Goal: Find specific page/section: Find specific page/section

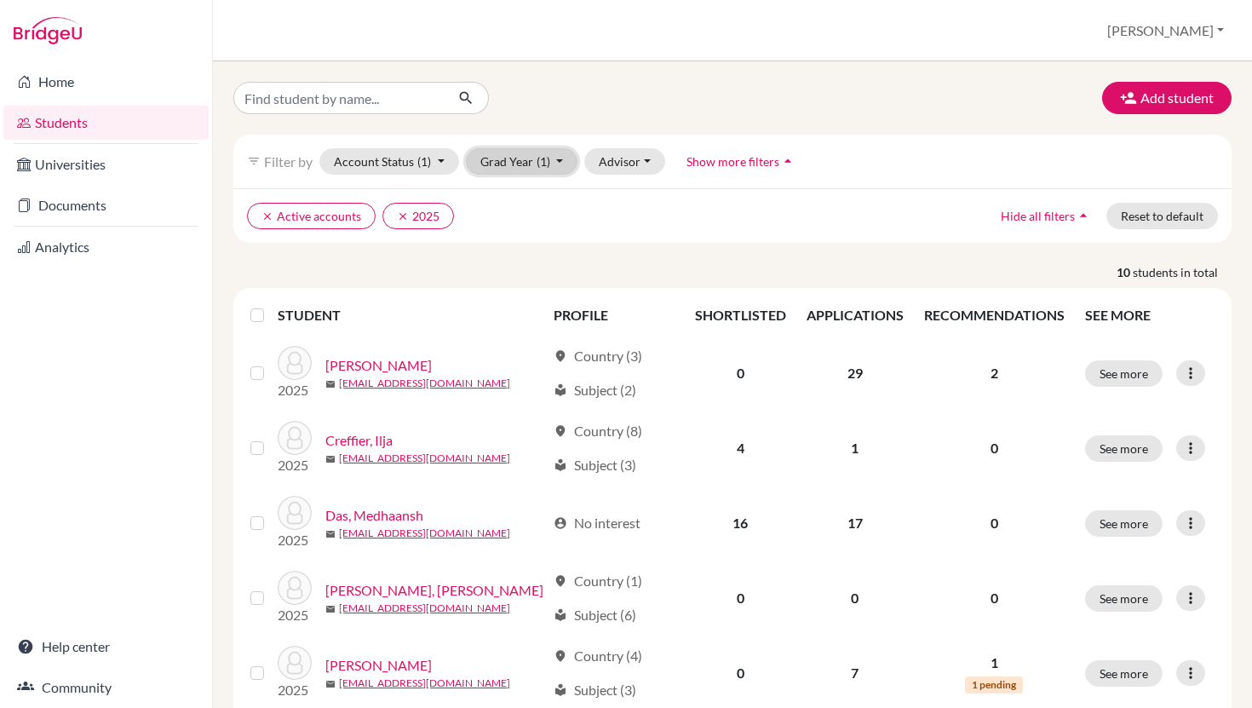
click at [565, 167] on button "Grad Year (1)" at bounding box center [522, 161] width 112 height 26
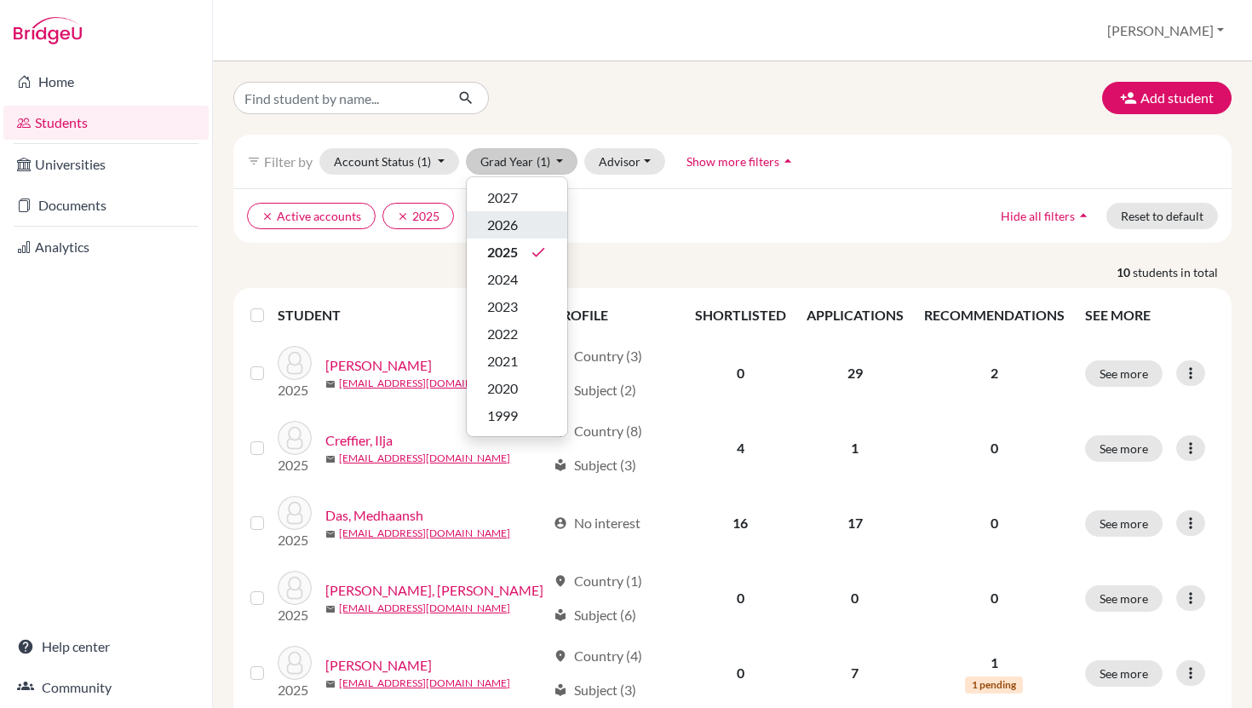
click at [515, 234] on span "2026" at bounding box center [502, 225] width 31 height 20
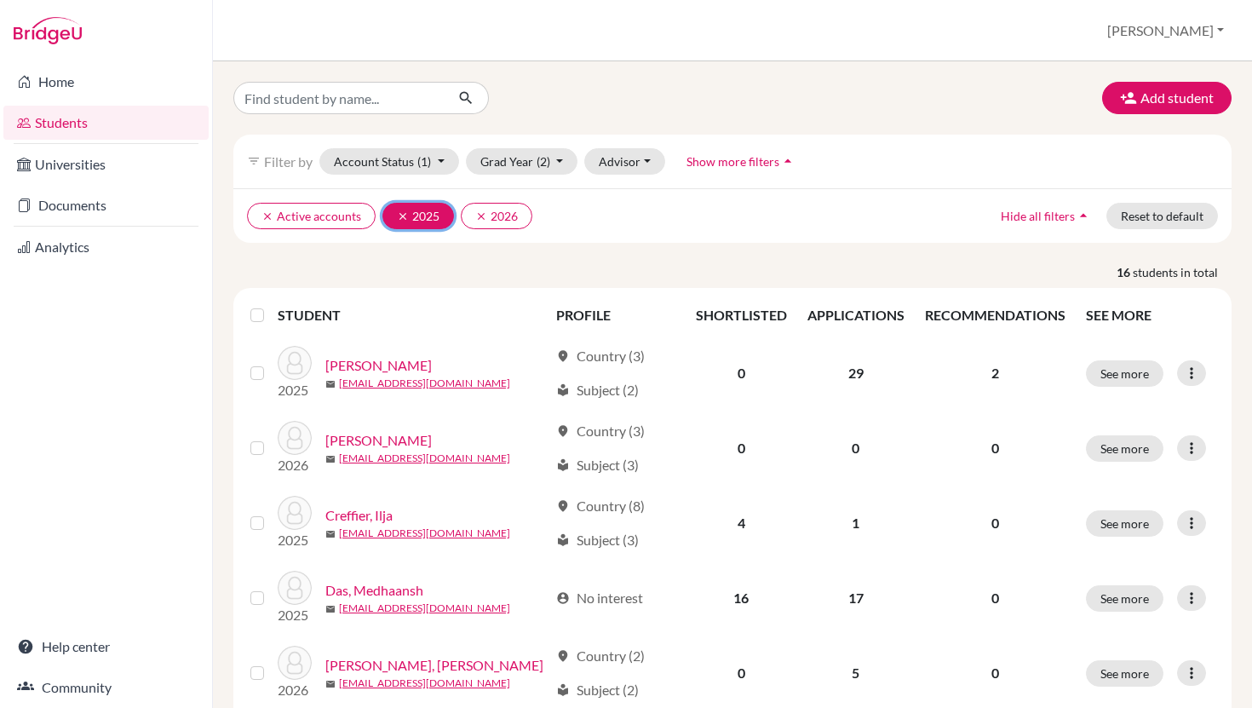
click at [397, 214] on icon "clear" at bounding box center [403, 216] width 12 height 12
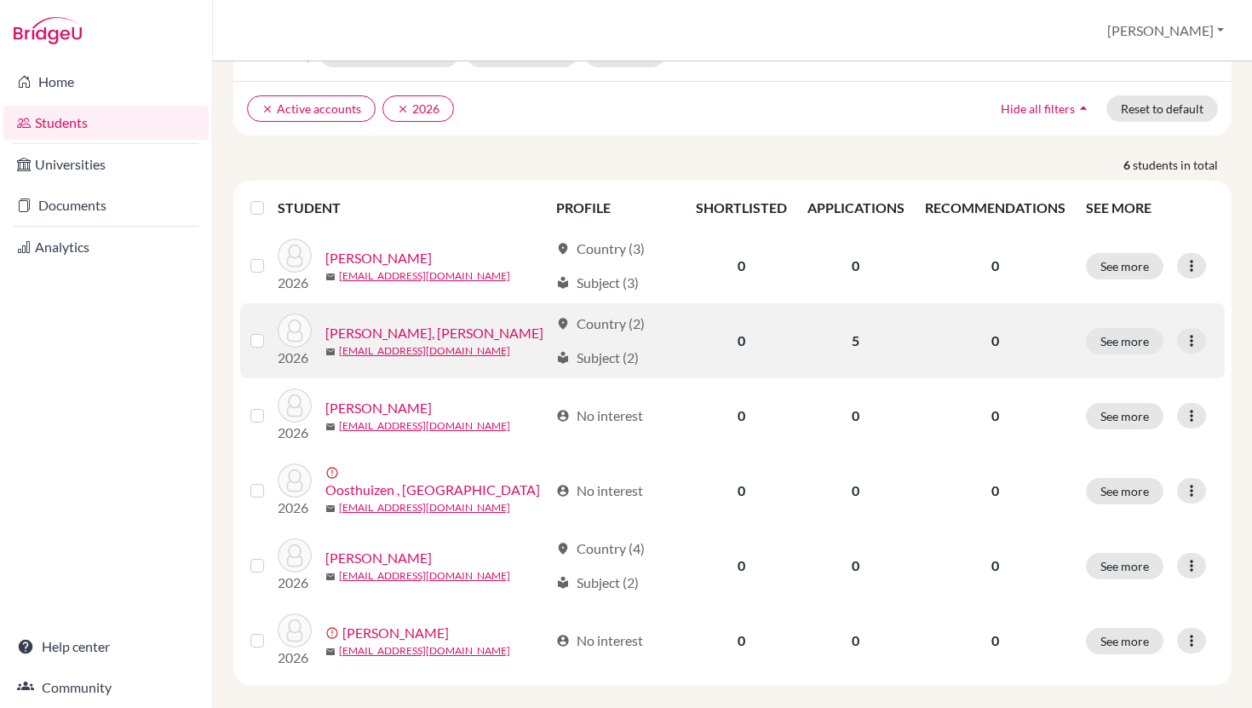
scroll to position [125, 0]
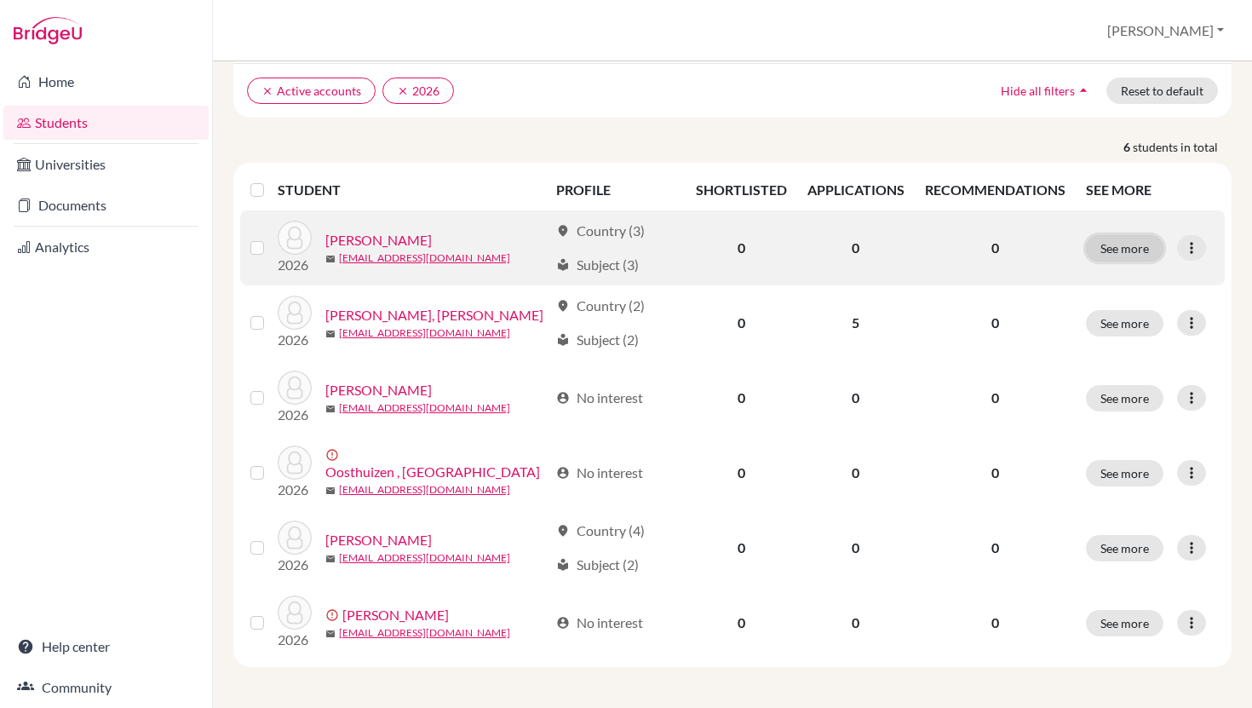
click at [1128, 239] on button "See more" at bounding box center [1125, 248] width 78 height 26
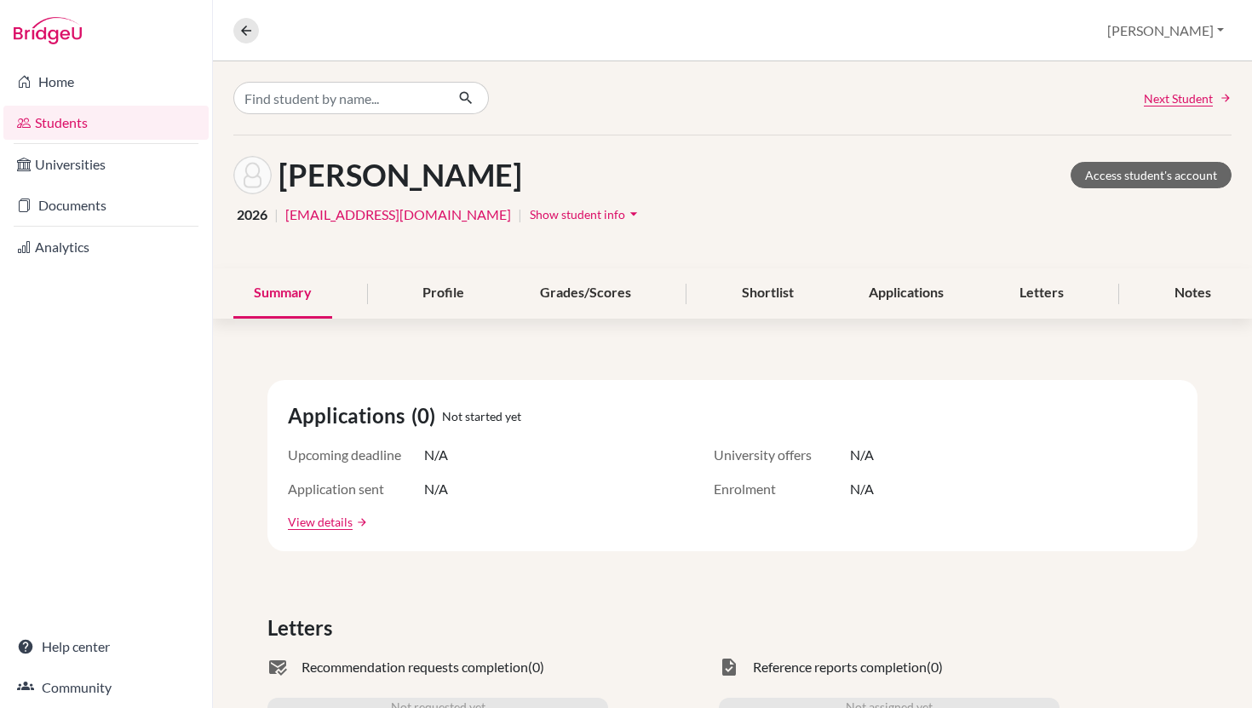
click at [530, 214] on span "Show student info" at bounding box center [577, 214] width 95 height 14
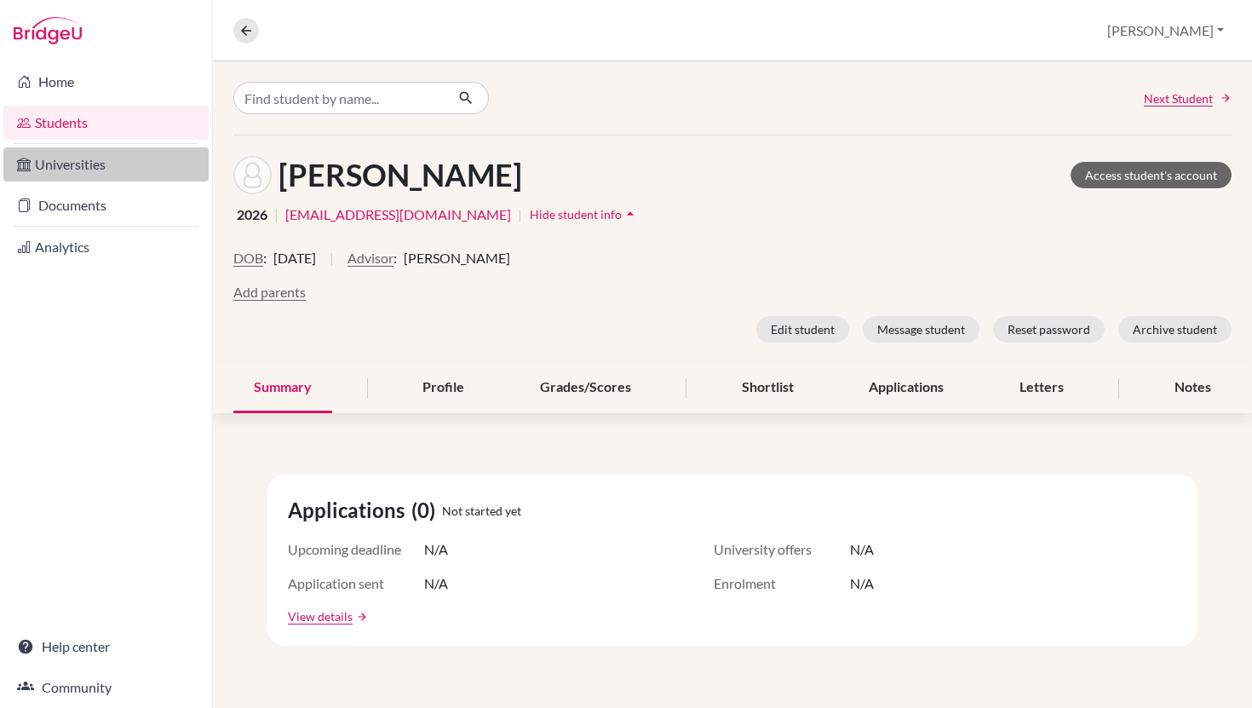
click at [101, 163] on link "Universities" at bounding box center [105, 164] width 205 height 34
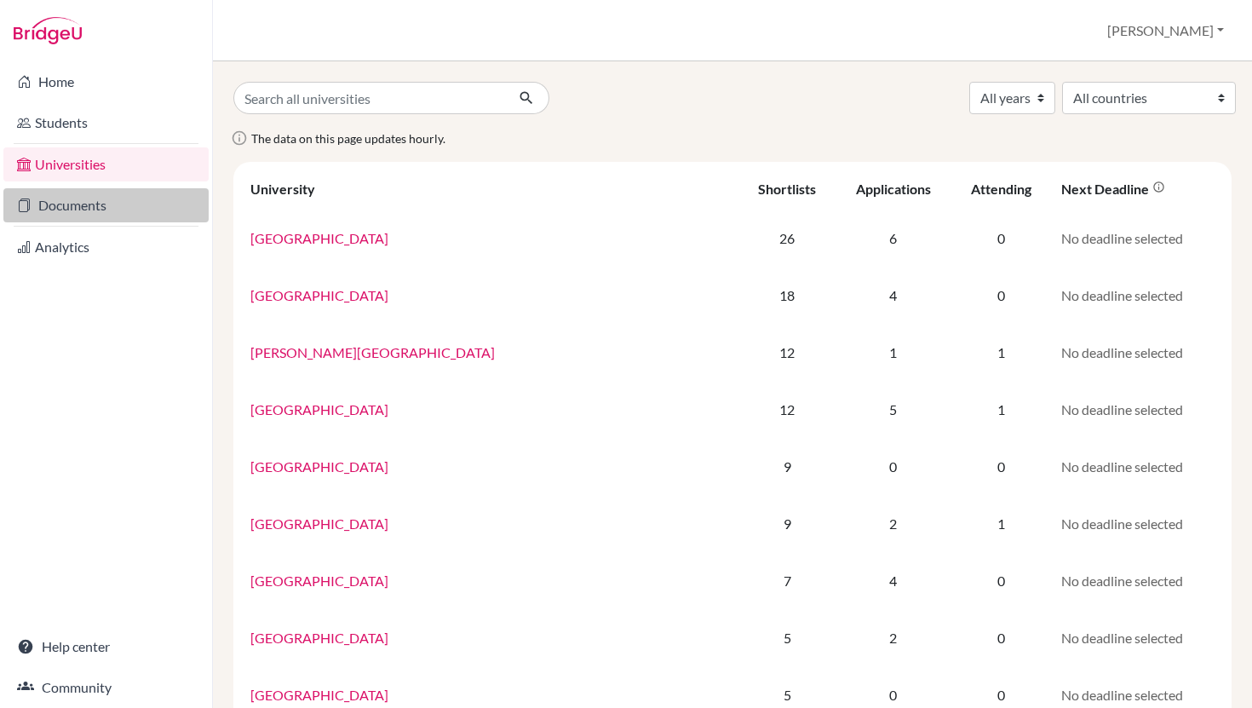
click at [65, 205] on link "Documents" at bounding box center [105, 205] width 205 height 34
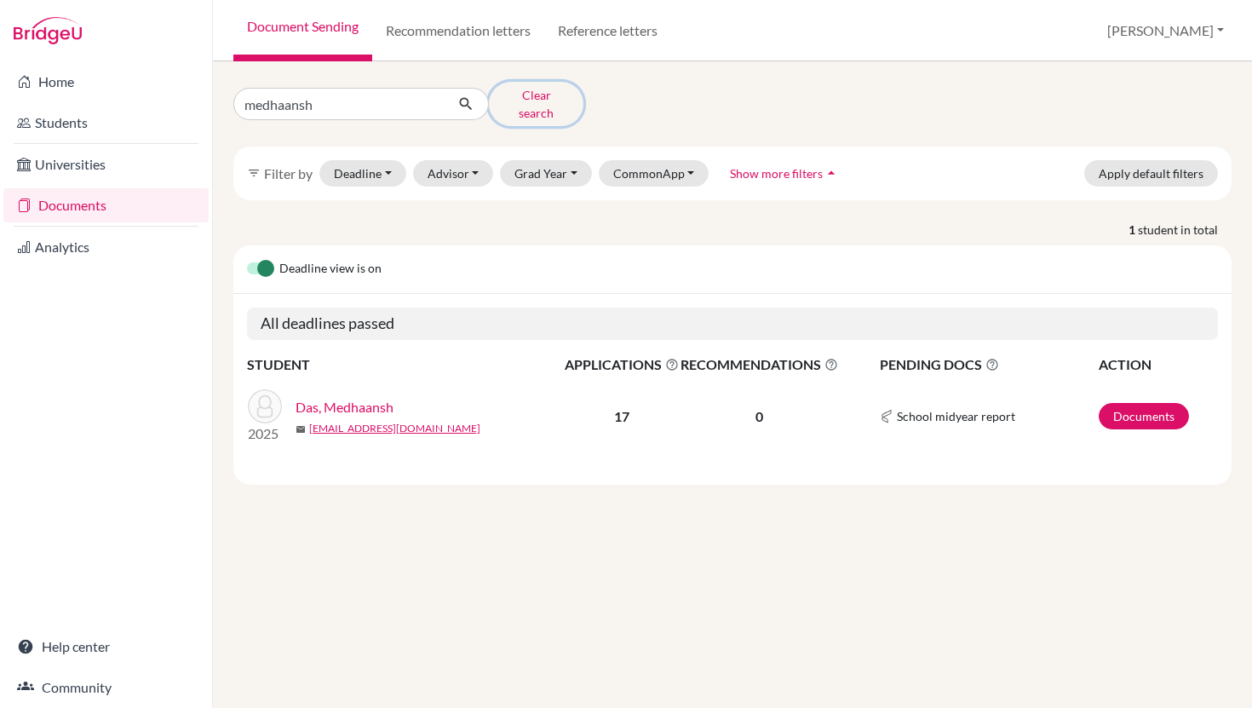
click at [526, 104] on button "Clear search" at bounding box center [536, 104] width 95 height 44
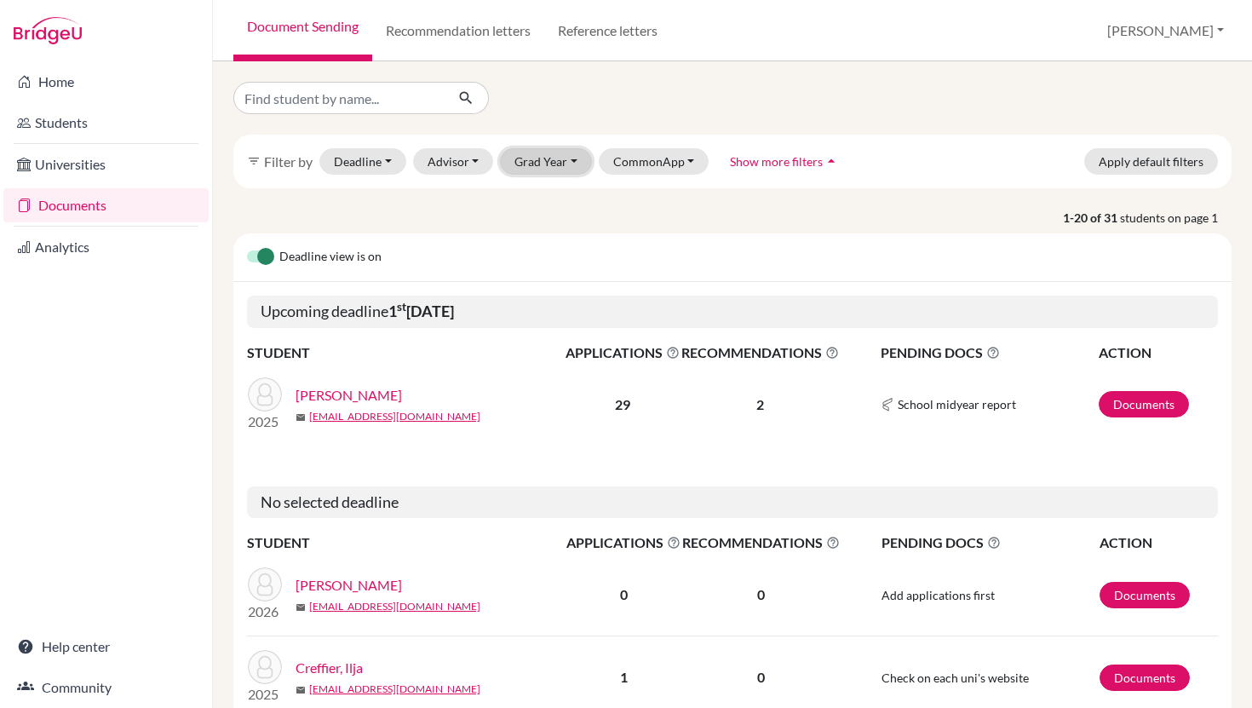
click at [575, 170] on button "Grad Year" at bounding box center [546, 161] width 92 height 26
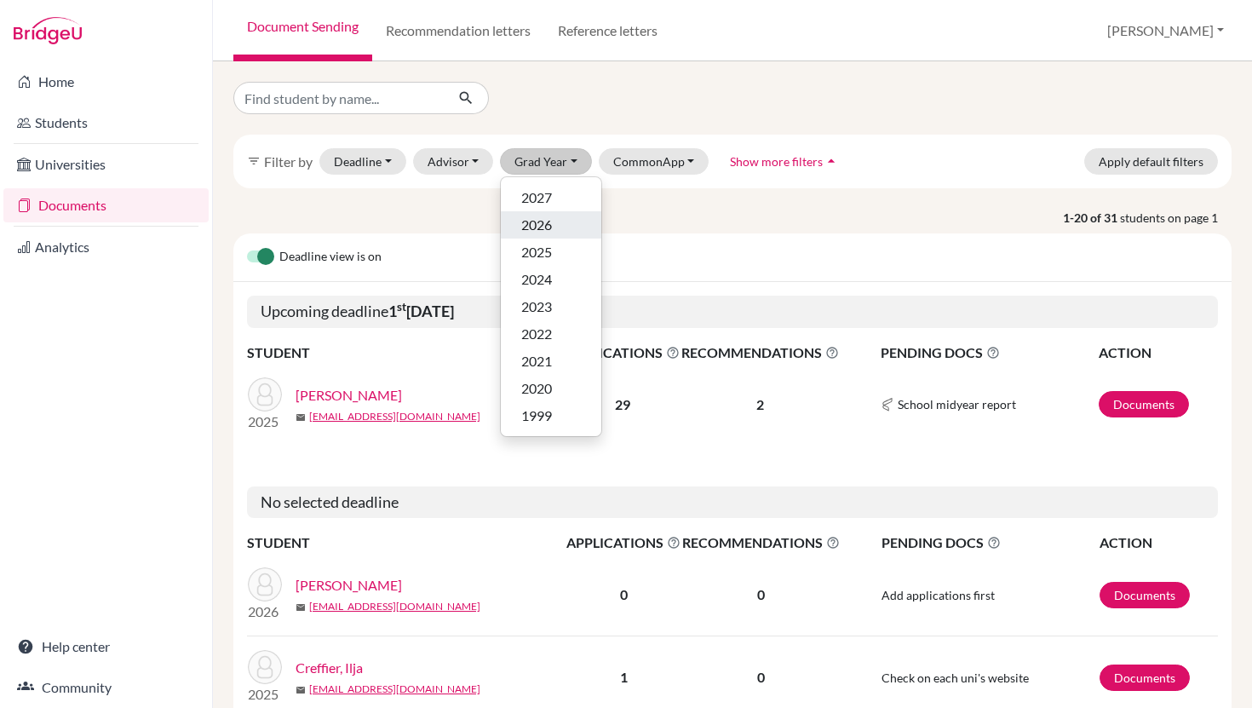
click at [558, 232] on div "2026" at bounding box center [551, 225] width 60 height 20
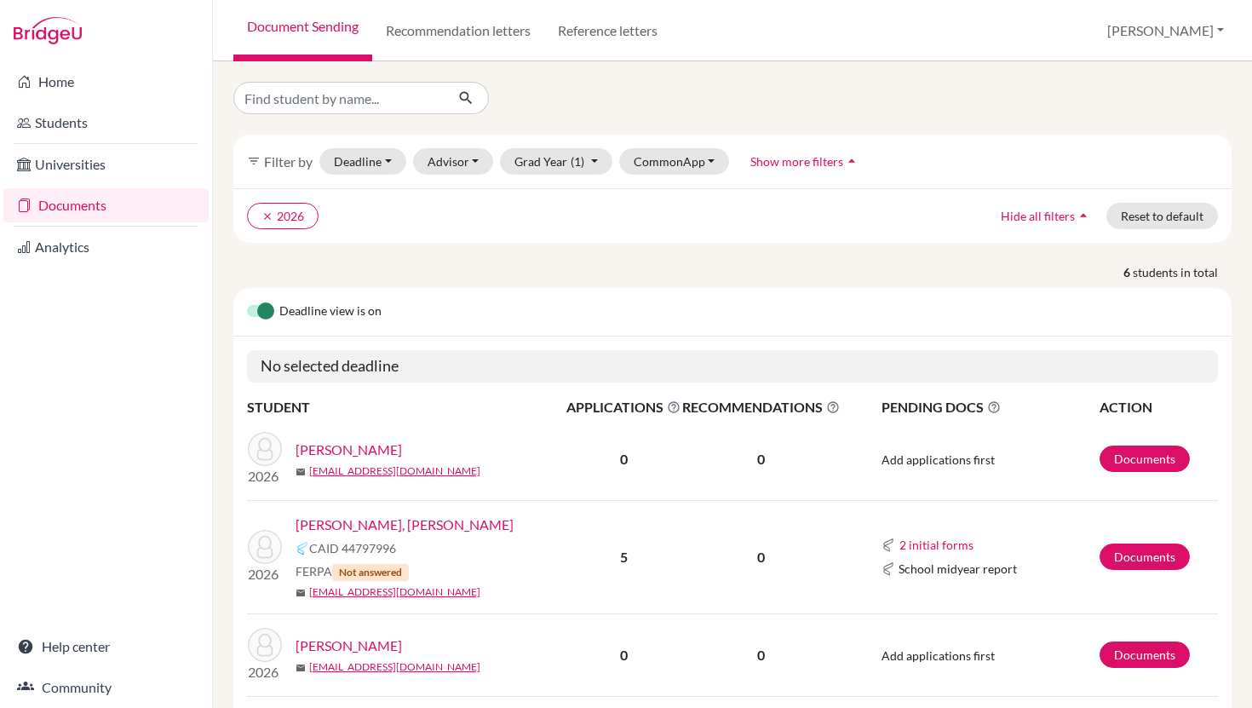
click at [383, 446] on link "Azimi, Mohammadullah Sallim" at bounding box center [349, 450] width 106 height 20
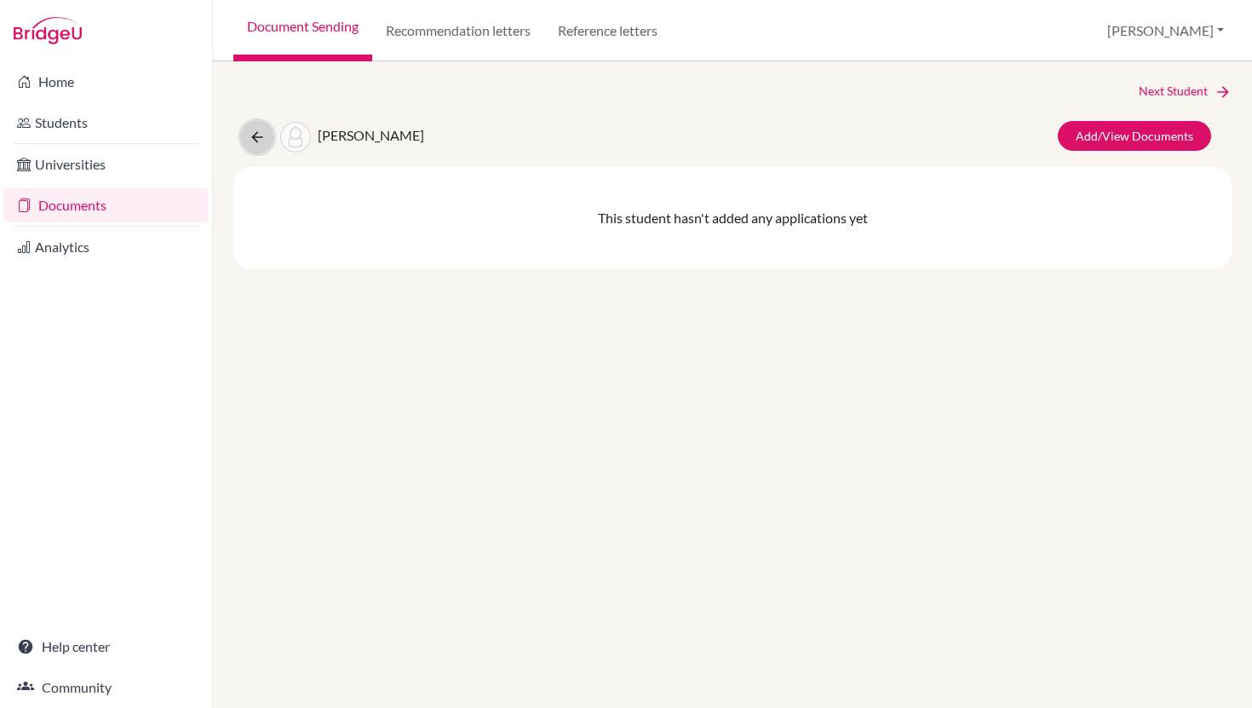
click at [260, 131] on icon at bounding box center [257, 137] width 17 height 17
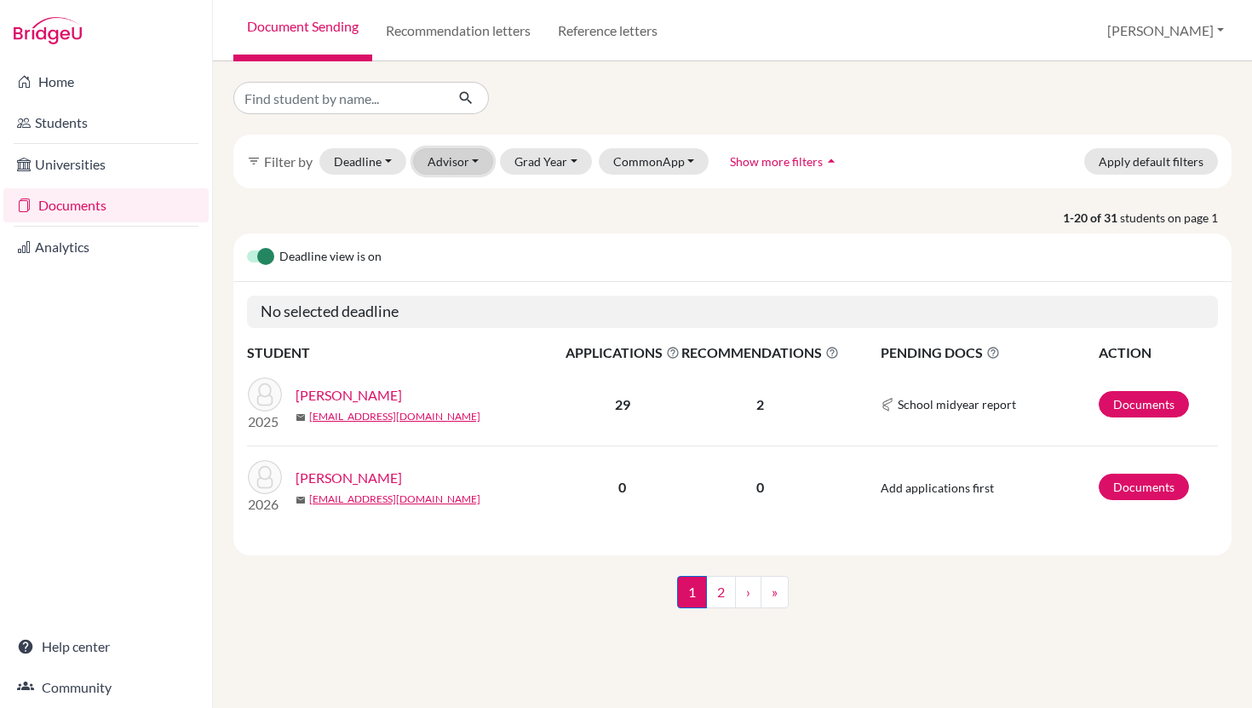
click at [454, 156] on button "Advisor" at bounding box center [453, 161] width 81 height 26
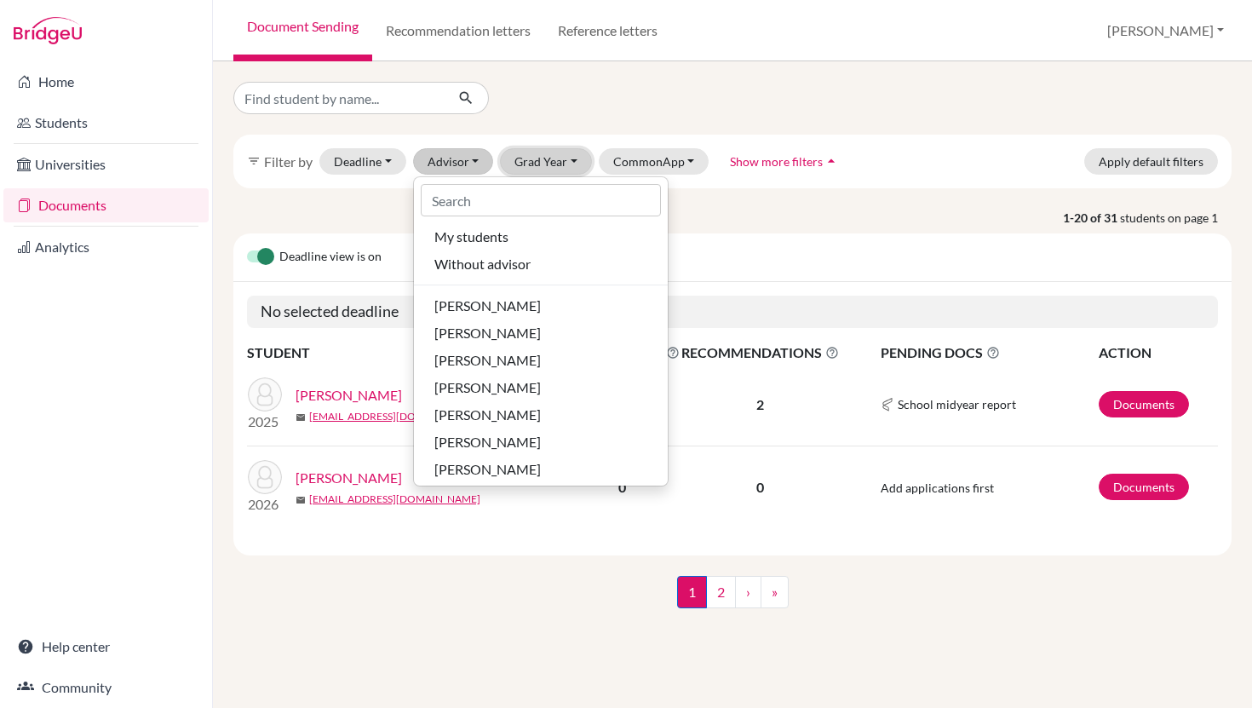
click at [555, 158] on button "Grad Year" at bounding box center [546, 161] width 92 height 26
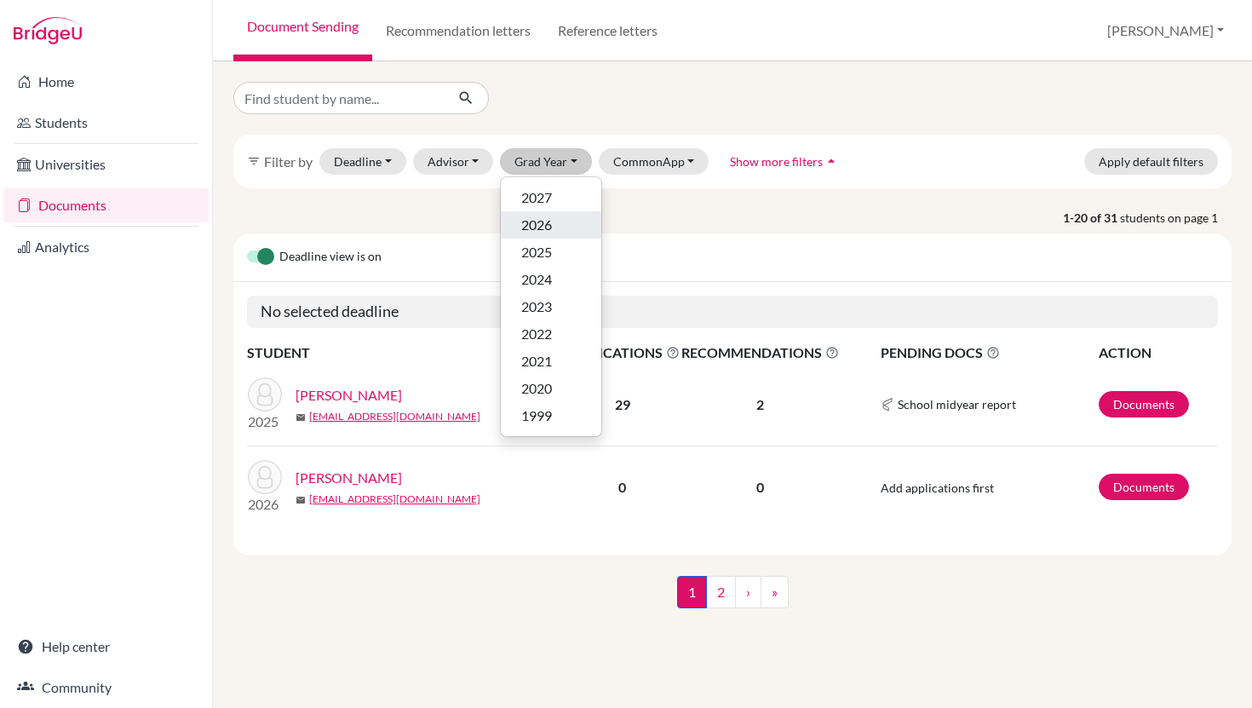
click at [541, 230] on span "2026" at bounding box center [536, 225] width 31 height 20
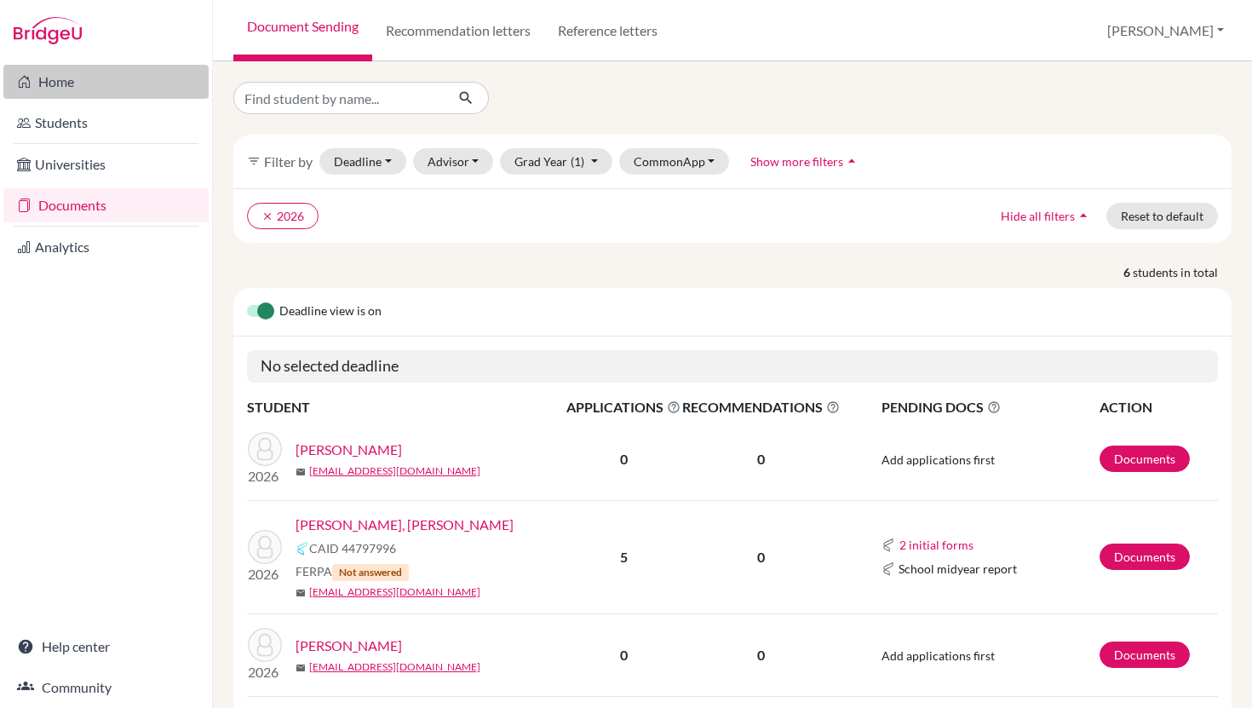
click at [73, 67] on link "Home" at bounding box center [105, 82] width 205 height 34
